Goal: Find specific page/section: Find specific page/section

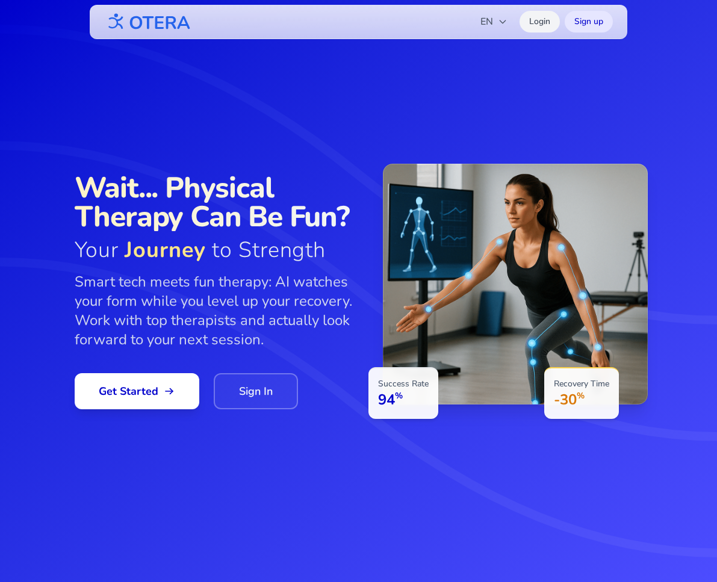
click at [541, 24] on link "Login" at bounding box center [539, 22] width 40 height 22
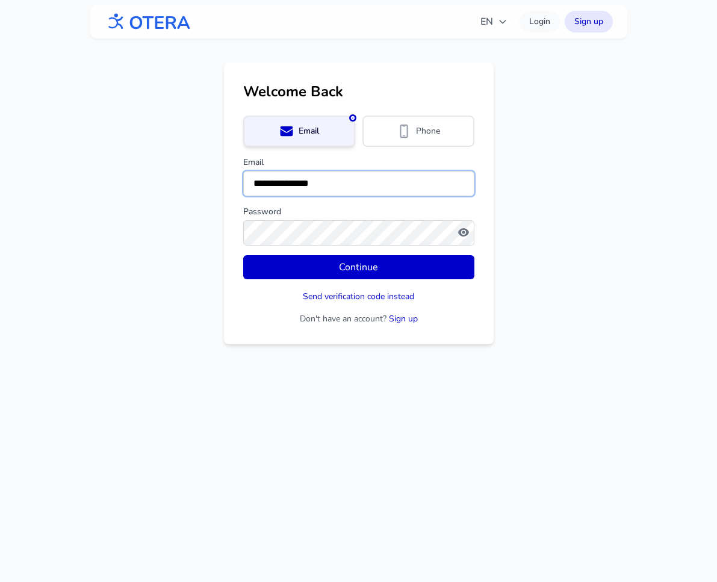
click at [299, 185] on input "**********" at bounding box center [358, 183] width 231 height 25
type input "**********"
click at [243, 255] on button "Continue" at bounding box center [358, 267] width 231 height 24
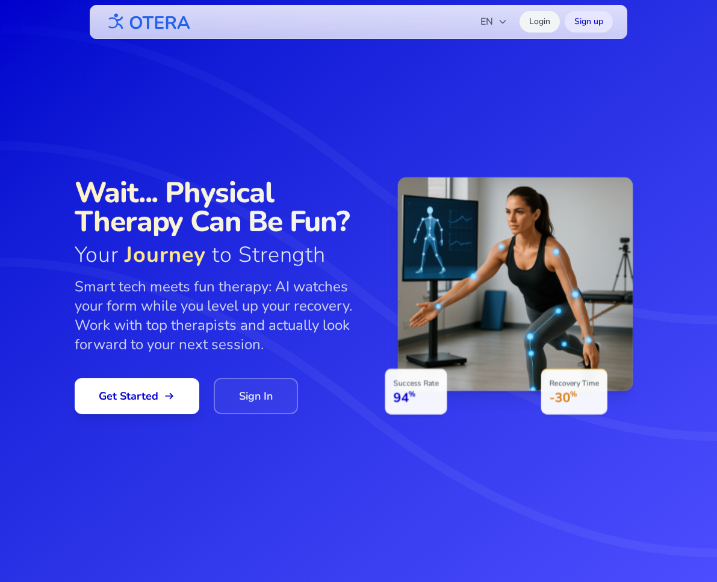
click at [550, 24] on link "Login" at bounding box center [539, 22] width 40 height 22
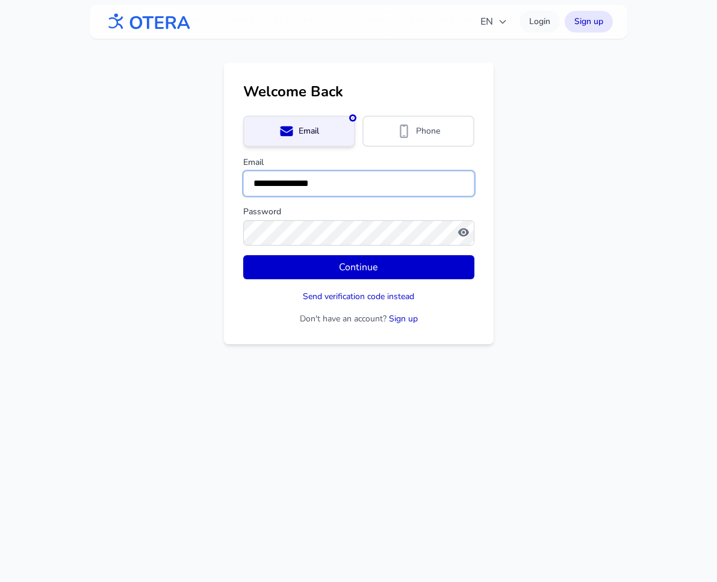
click at [319, 191] on input "**********" at bounding box center [358, 183] width 231 height 25
type input "**********"
click at [243, 255] on button "Continue" at bounding box center [358, 267] width 231 height 24
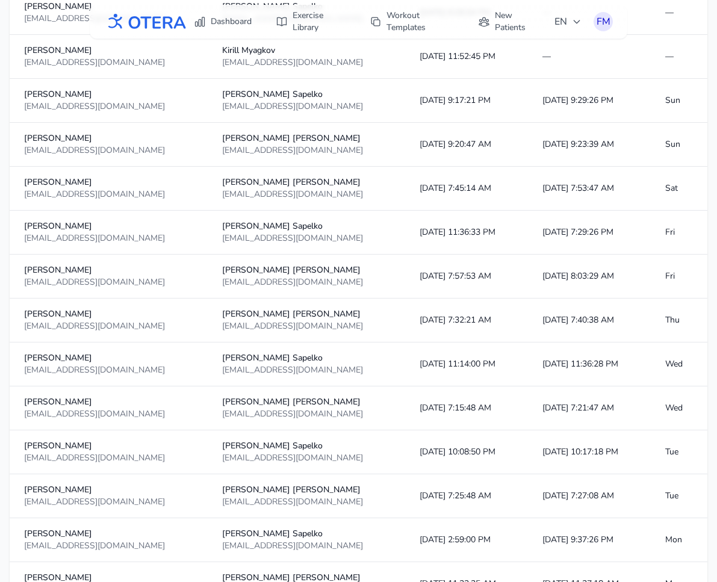
scroll to position [254, 0]
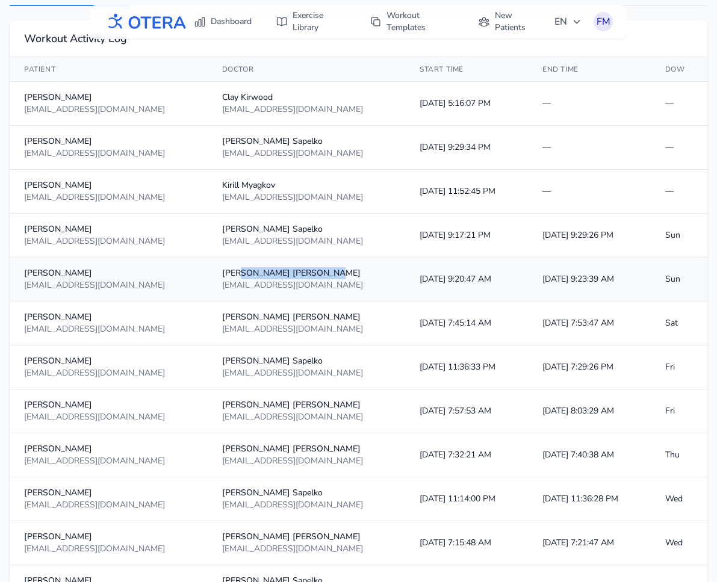
drag, startPoint x: 217, startPoint y: 275, endPoint x: 272, endPoint y: 277, distance: 54.8
click at [272, 277] on div "Paige Whittemore" at bounding box center [306, 273] width 169 height 12
click at [405, 276] on td "10/5/2025, 9:20:47 AM" at bounding box center [466, 280] width 123 height 44
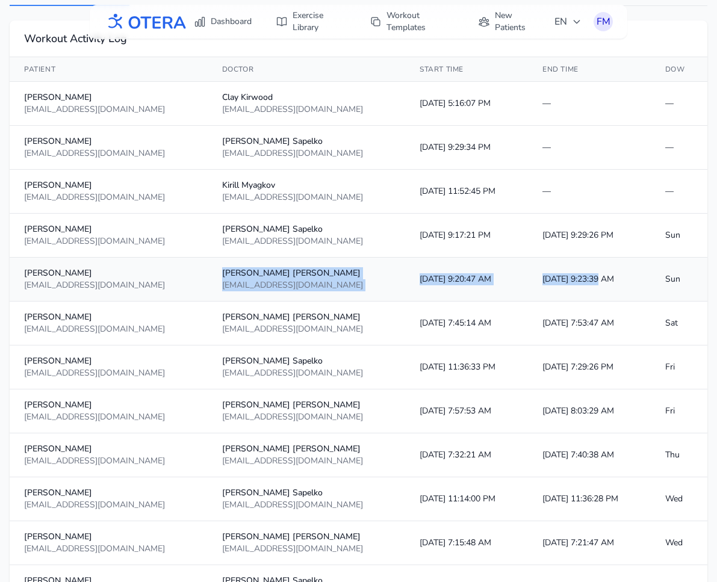
drag, startPoint x: 580, startPoint y: 279, endPoint x: 202, endPoint y: 271, distance: 378.7
click at [202, 271] on tr "Paige Whittemore paigewhittemore7@gmail.com Paige Whittemore paigewhittemore7@g…" at bounding box center [359, 280] width 698 height 44
click at [246, 282] on div "paigewhittemore7@gmail.com" at bounding box center [306, 285] width 169 height 12
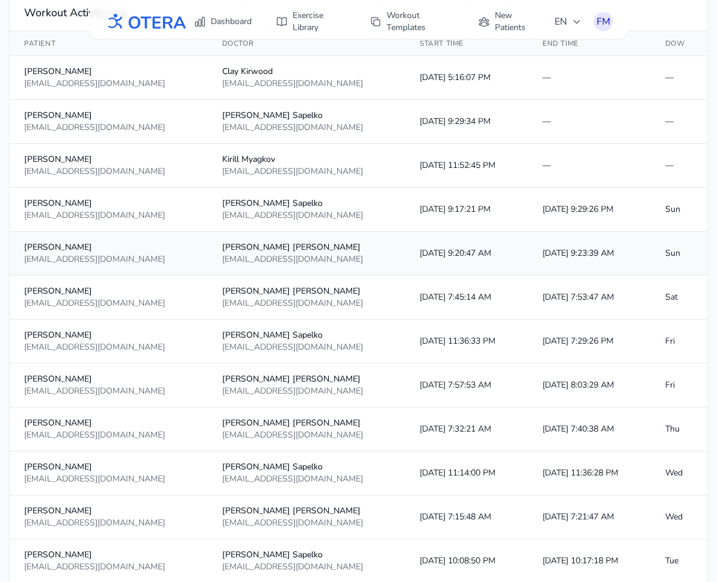
scroll to position [281, 0]
drag, startPoint x: 244, startPoint y: 243, endPoint x: 244, endPoint y: 259, distance: 16.3
click at [244, 259] on td "Paige Whittemore paigewhittemore7@gmail.com" at bounding box center [307, 253] width 198 height 44
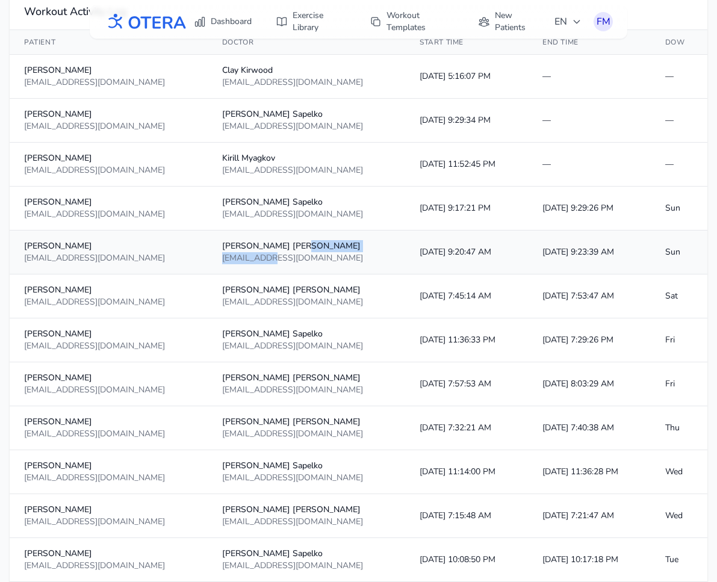
drag, startPoint x: 246, startPoint y: 259, endPoint x: 246, endPoint y: 249, distance: 10.2
click at [246, 249] on td "Paige Whittemore paigewhittemore7@gmail.com" at bounding box center [307, 253] width 198 height 44
click at [246, 249] on div "Paige Whittemore" at bounding box center [306, 246] width 169 height 12
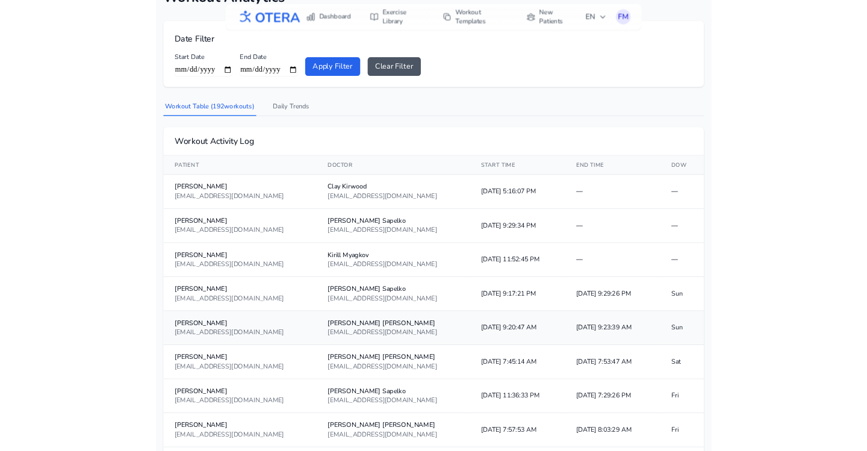
scroll to position [0, 0]
